Goal: Use online tool/utility

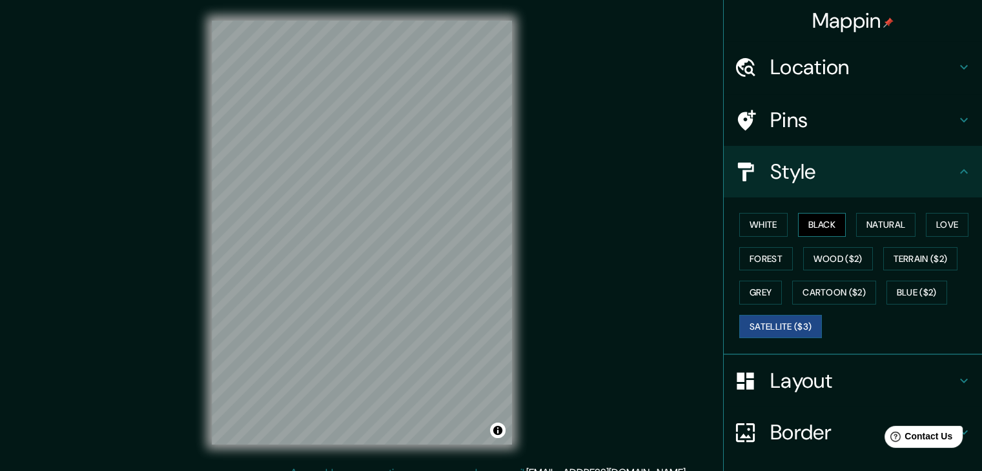
click at [823, 224] on button "Black" at bounding box center [822, 225] width 48 height 24
drag, startPoint x: 740, startPoint y: 222, endPoint x: 731, endPoint y: 221, distance: 8.5
click at [740, 223] on button "White" at bounding box center [764, 225] width 48 height 24
click at [753, 334] on button "Satellite ($3)" at bounding box center [781, 327] width 83 height 24
click at [819, 224] on button "Black" at bounding box center [822, 225] width 48 height 24
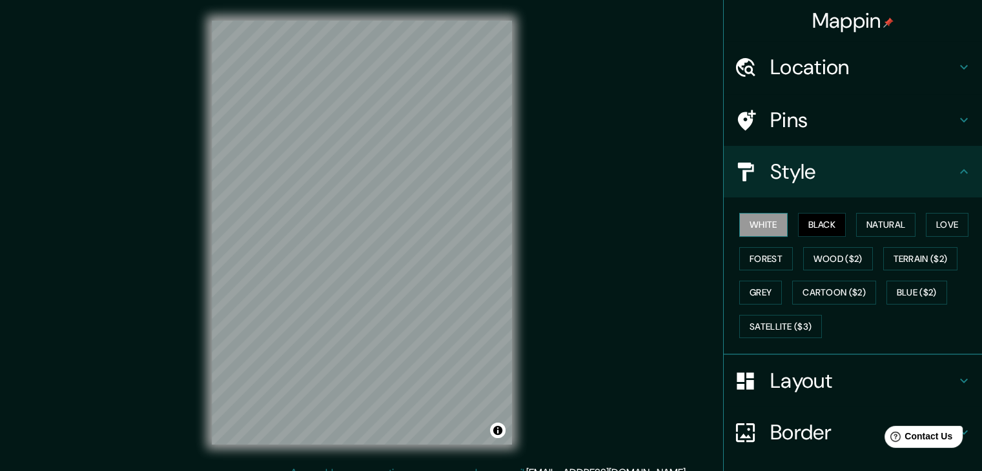
click at [749, 216] on button "White" at bounding box center [764, 225] width 48 height 24
click at [779, 334] on button "Satellite ($3)" at bounding box center [781, 327] width 83 height 24
